Goal: Task Accomplishment & Management: Use online tool/utility

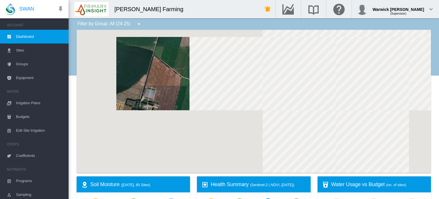
click at [23, 154] on span "Coefficients" at bounding box center [40, 156] width 48 height 14
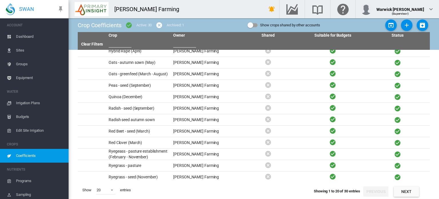
scroll to position [97, 0]
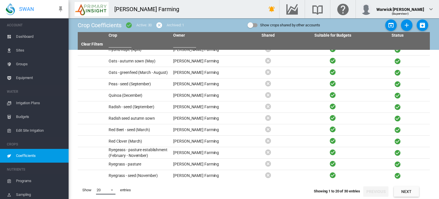
click at [110, 188] on span at bounding box center [110, 189] width 7 height 5
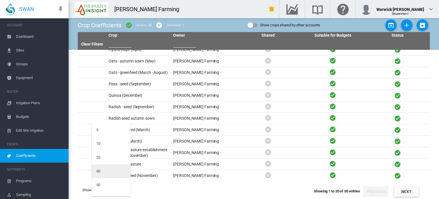
click at [116, 168] on md-option "30" at bounding box center [111, 171] width 39 height 14
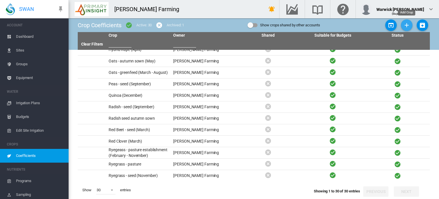
click at [404, 23] on md-icon "icon-plus" at bounding box center [407, 25] width 7 height 7
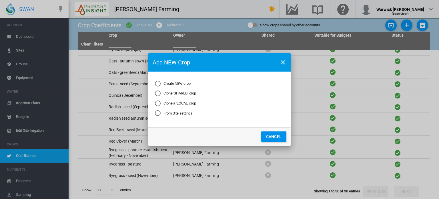
click at [158, 100] on div "Clone a 'LOCAL' crop" at bounding box center [158, 103] width 6 height 6
click at [247, 139] on button "Next..." at bounding box center [244, 136] width 25 height 10
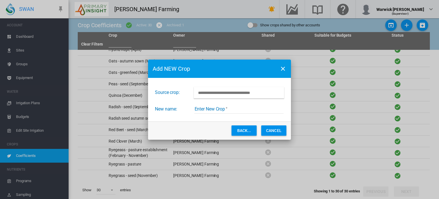
click at [221, 92] on input "Choose Crop from the current account" at bounding box center [239, 92] width 90 height 11
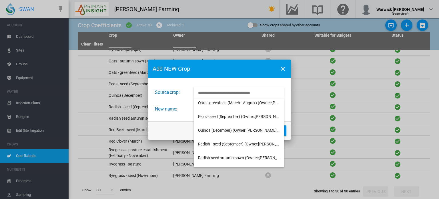
scroll to position [143, 0]
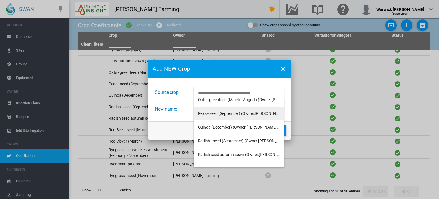
click at [224, 113] on span "Peas - seed (September) (Owner:[PERSON_NAME] Farming)" at bounding box center [250, 113] width 104 height 5
type input "**********"
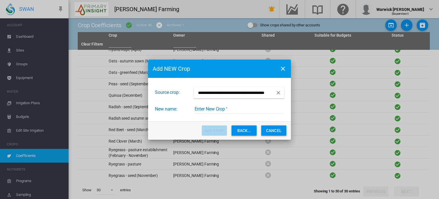
click at [213, 108] on input "Enter New Crop" at bounding box center [238, 109] width 89 height 9
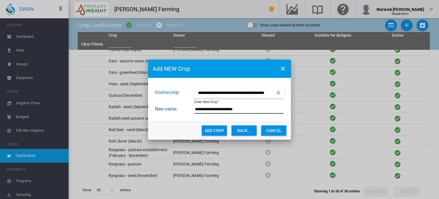
click at [219, 109] on input "**********" at bounding box center [238, 109] width 89 height 9
type input "**********"
click at [215, 129] on button "Add Crop" at bounding box center [214, 130] width 25 height 10
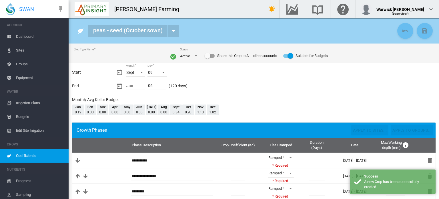
type input "**********"
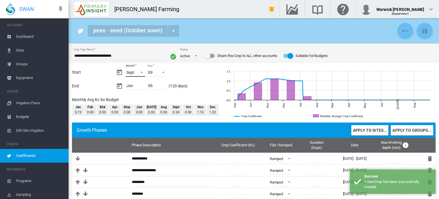
click at [141, 71] on span "Month: Sept" at bounding box center [140, 71] width 7 height 5
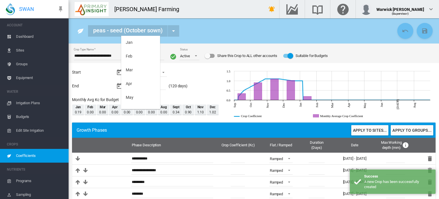
scroll to position [80, 0]
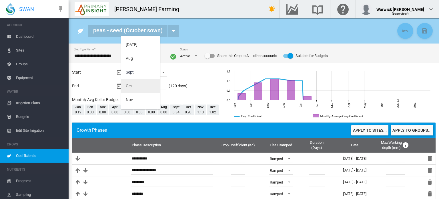
click at [138, 82] on md-option "Oct" at bounding box center [140, 86] width 39 height 14
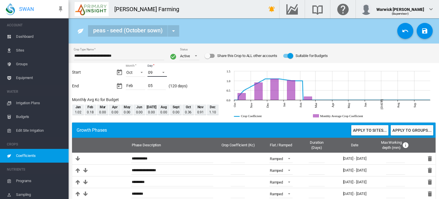
click at [164, 72] on span "Day: 09" at bounding box center [161, 71] width 7 height 5
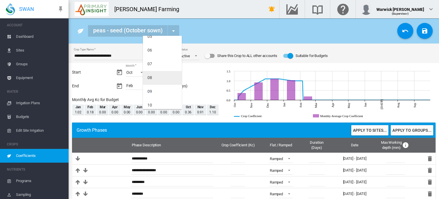
scroll to position [51, 0]
click at [157, 99] on md-option "09" at bounding box center [162, 101] width 39 height 14
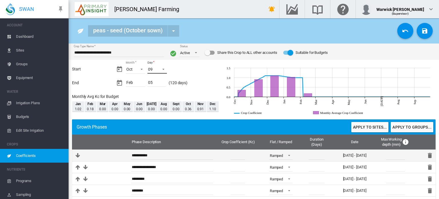
scroll to position [0, 0]
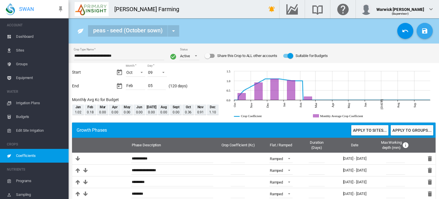
click at [422, 31] on md-icon "icon-content-save" at bounding box center [425, 30] width 7 height 7
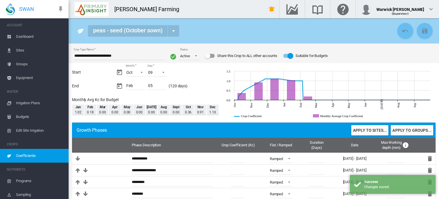
click at [29, 37] on span "Dashboard" at bounding box center [40, 37] width 48 height 14
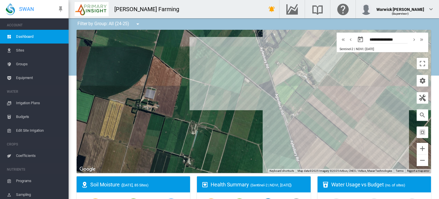
scroll to position [57, 0]
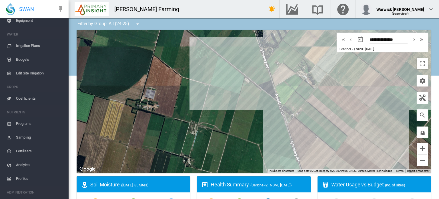
click at [25, 100] on span "Coefficients" at bounding box center [40, 99] width 48 height 14
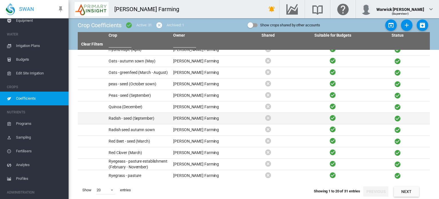
scroll to position [97, 0]
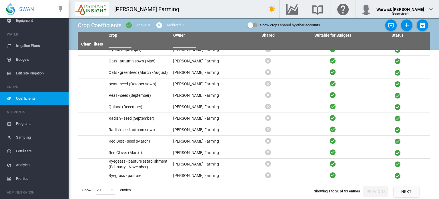
click at [110, 188] on span at bounding box center [110, 189] width 7 height 5
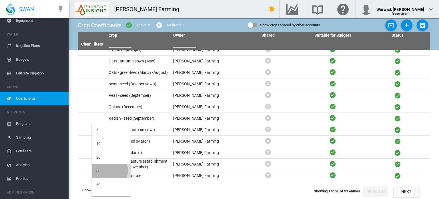
click at [109, 170] on md-option "30" at bounding box center [111, 171] width 39 height 14
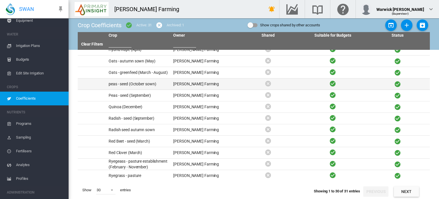
click at [136, 82] on td "peas - seed (October sown)" at bounding box center [138, 83] width 65 height 11
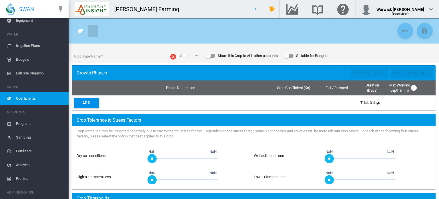
type input "**********"
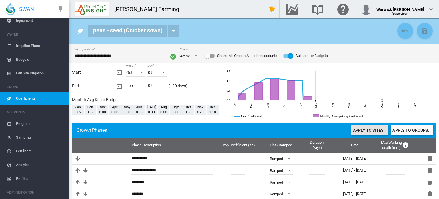
click at [362, 129] on button "Apply to sites..." at bounding box center [369, 130] width 37 height 10
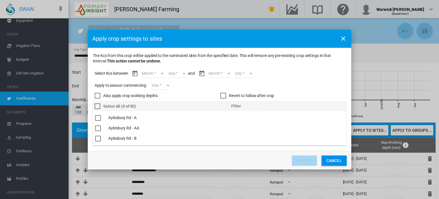
click at [163, 75] on md-select "Month Oct Nov Dec Jan Feb" at bounding box center [153, 73] width 24 height 9
click at [158, 72] on md-option "Oct" at bounding box center [157, 74] width 39 height 14
click at [178, 73] on md-select "Day 09 10 11 12 13 14 15 16 17 18 19 20 21 22 23 24 25 26 27 28 29 30 31" at bounding box center [173, 73] width 20 height 9
click at [178, 77] on md-option "09" at bounding box center [179, 74] width 39 height 14
click at [223, 74] on md-select "Month Oct Nov Dec Jan Feb" at bounding box center [215, 73] width 24 height 9
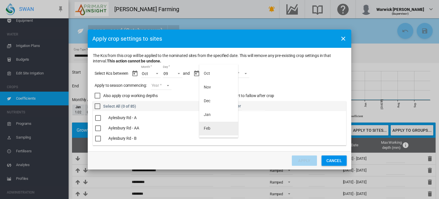
click at [215, 127] on md-option "Feb" at bounding box center [218, 129] width 39 height 14
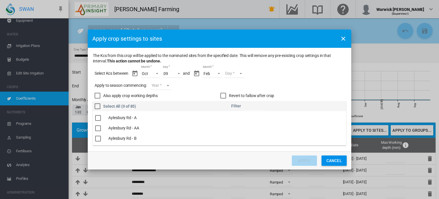
click at [244, 74] on md-select "Day 01 02 03 04 05" at bounding box center [235, 73] width 20 height 9
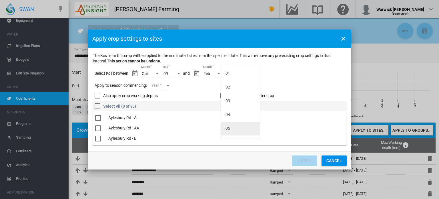
click at [231, 127] on md-option "05" at bounding box center [240, 129] width 39 height 14
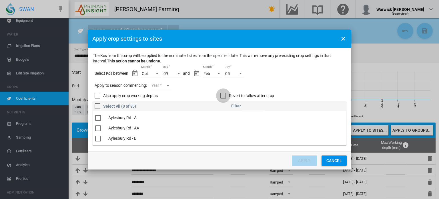
click at [224, 96] on div "Revert to fallow after crop" at bounding box center [224, 96] width 6 height 6
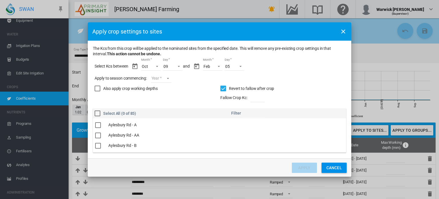
click at [99, 88] on div "Also apply crop working depths" at bounding box center [98, 89] width 6 height 6
click at [163, 79] on md-select "Year [DATE] [CREDIT_CARD_NUMBER]" at bounding box center [161, 78] width 21 height 9
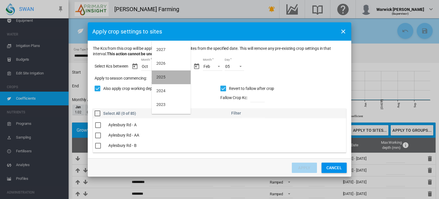
click at [166, 75] on md-option "2025" at bounding box center [171, 77] width 39 height 14
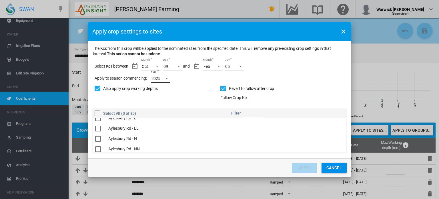
scroll to position [172, 0]
click at [99, 148] on div "The Kcs ..." at bounding box center [98, 149] width 6 height 6
click at [300, 166] on button "Apply" at bounding box center [304, 167] width 25 height 10
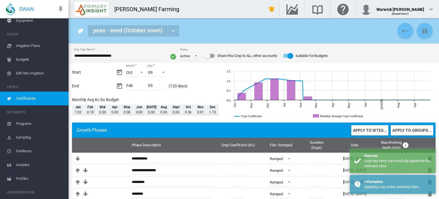
scroll to position [0, 0]
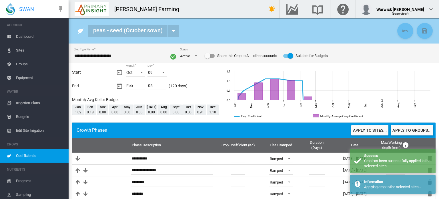
click at [26, 35] on span "Dashboard" at bounding box center [40, 37] width 48 height 14
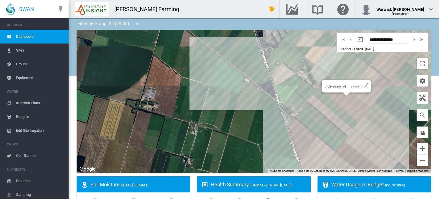
click at [350, 99] on div "Aylesbury Rd - E (5.552 Ha)" at bounding box center [254, 101] width 355 height 143
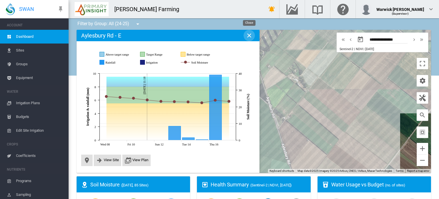
click at [247, 34] on md-icon "icon-close" at bounding box center [249, 35] width 7 height 7
